Goal: Task Accomplishment & Management: Manage account settings

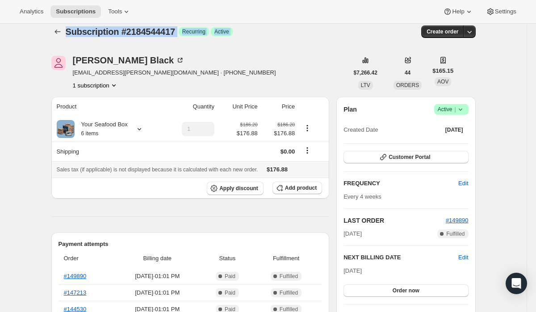
scroll to position [12, 0]
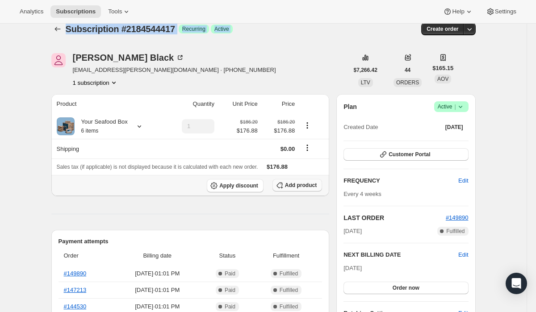
click at [305, 185] on span "Add product" at bounding box center [301, 185] width 32 height 7
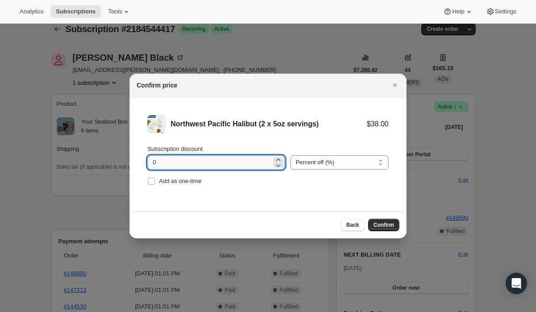
click at [186, 161] on input "0" at bounding box center [209, 163] width 124 height 14
type input "100"
click at [167, 181] on span "Add as one-time" at bounding box center [180, 181] width 42 height 7
click at [155, 181] on input "Add as one-time" at bounding box center [151, 181] width 7 height 7
checkbox input "true"
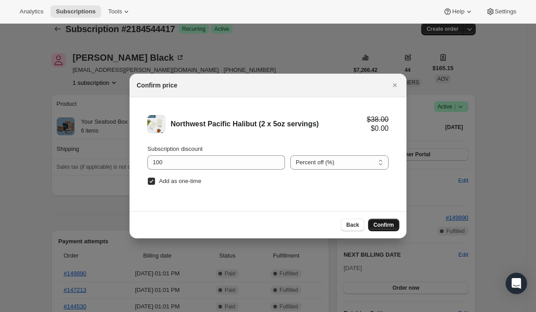
click at [383, 228] on span "Confirm" at bounding box center [384, 225] width 21 height 7
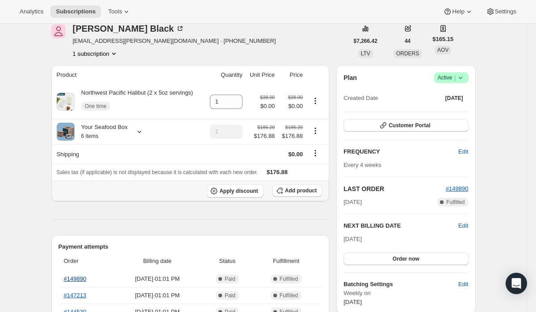
scroll to position [58, 0]
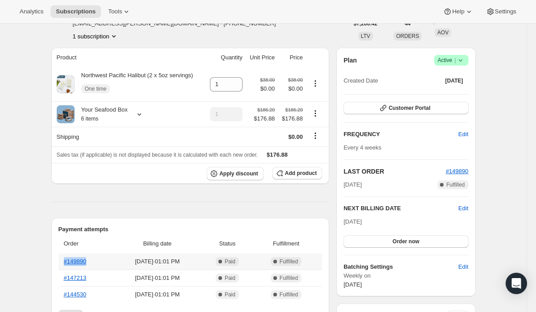
drag, startPoint x: 95, startPoint y: 264, endPoint x: 66, endPoint y: 257, distance: 29.9
click at [66, 257] on th "#149890" at bounding box center [86, 262] width 55 height 16
copy link "#149890"
